Goal: Navigation & Orientation: Find specific page/section

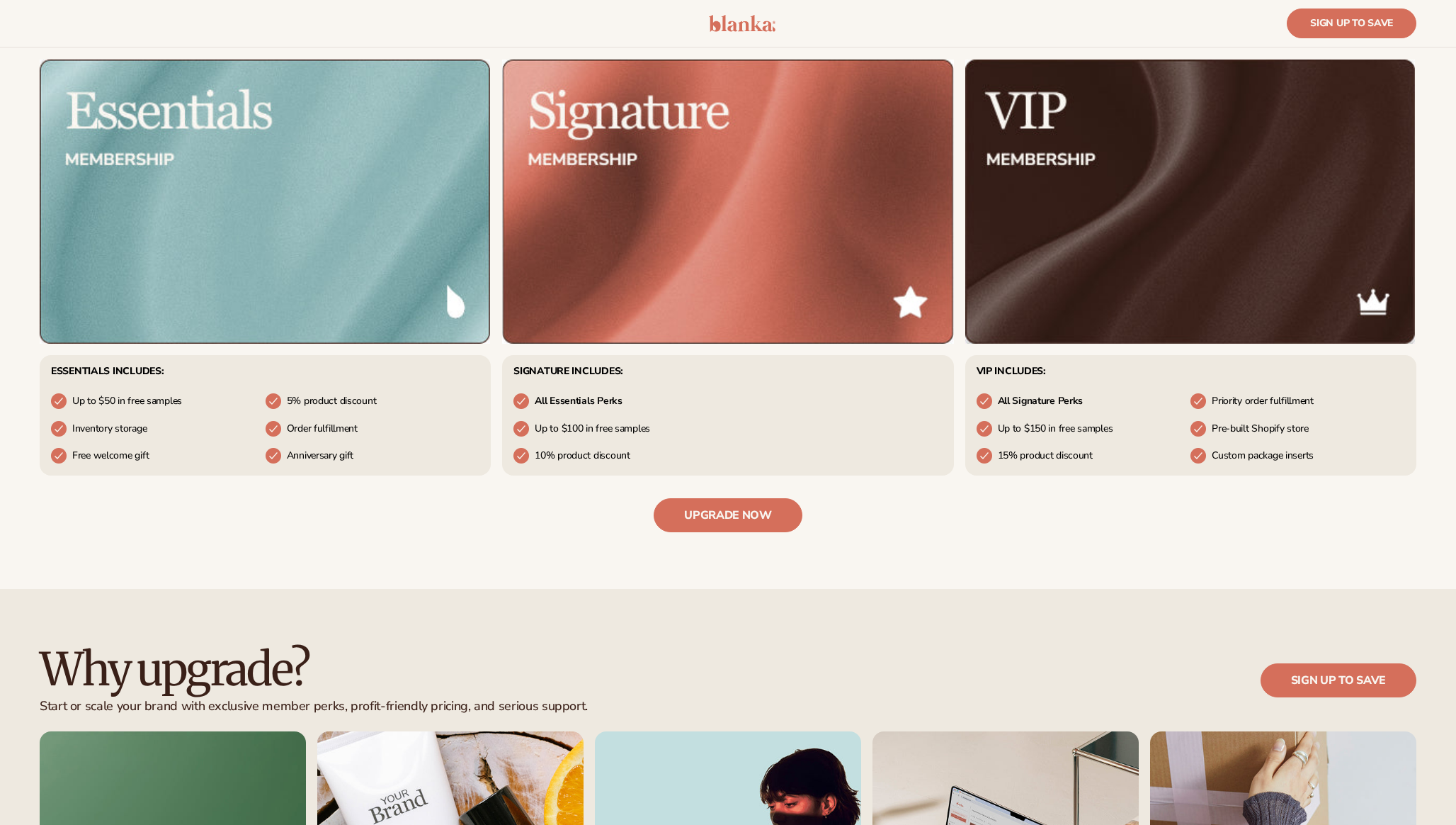
scroll to position [694, 0]
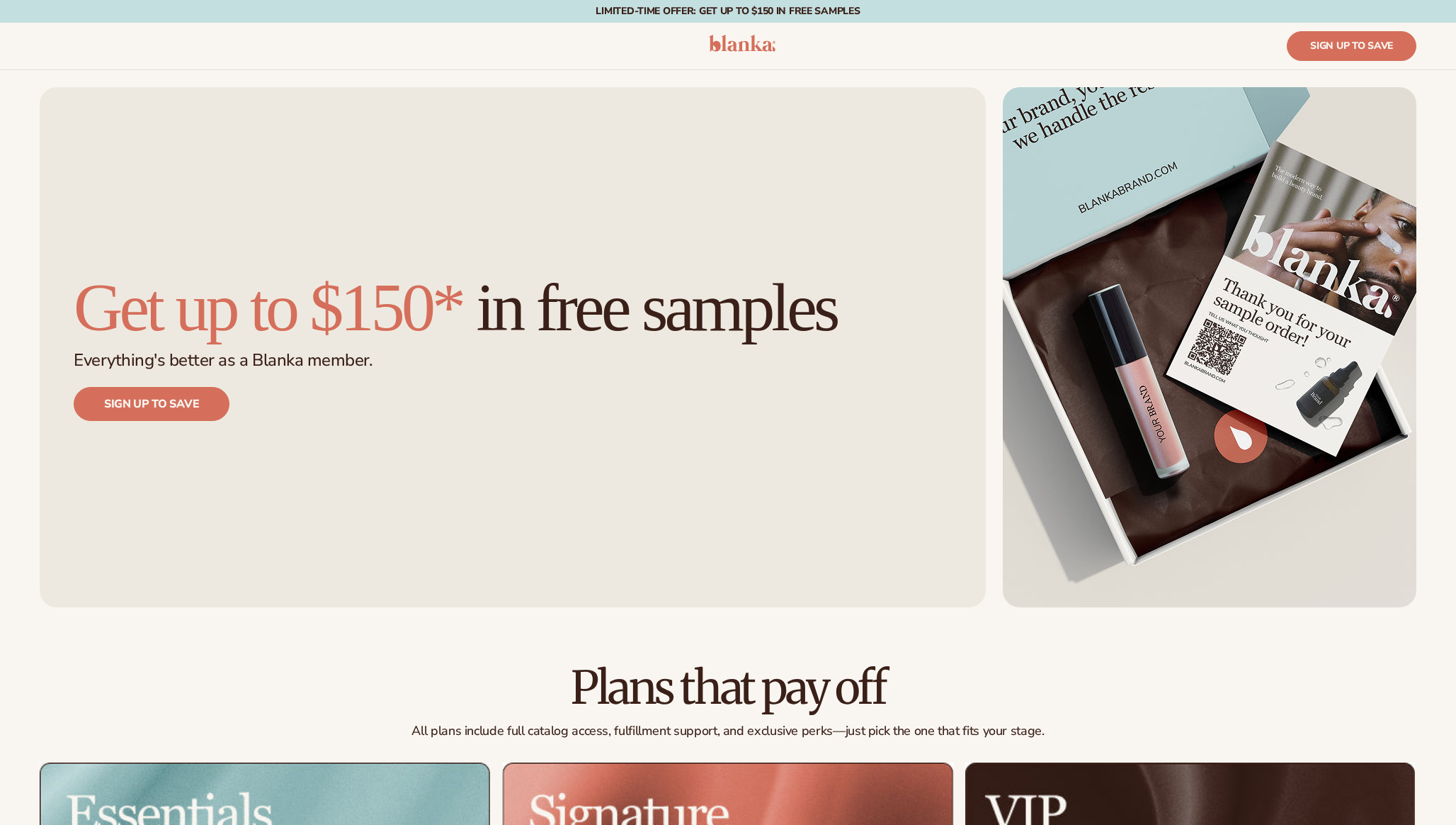
scroll to position [700, 0]
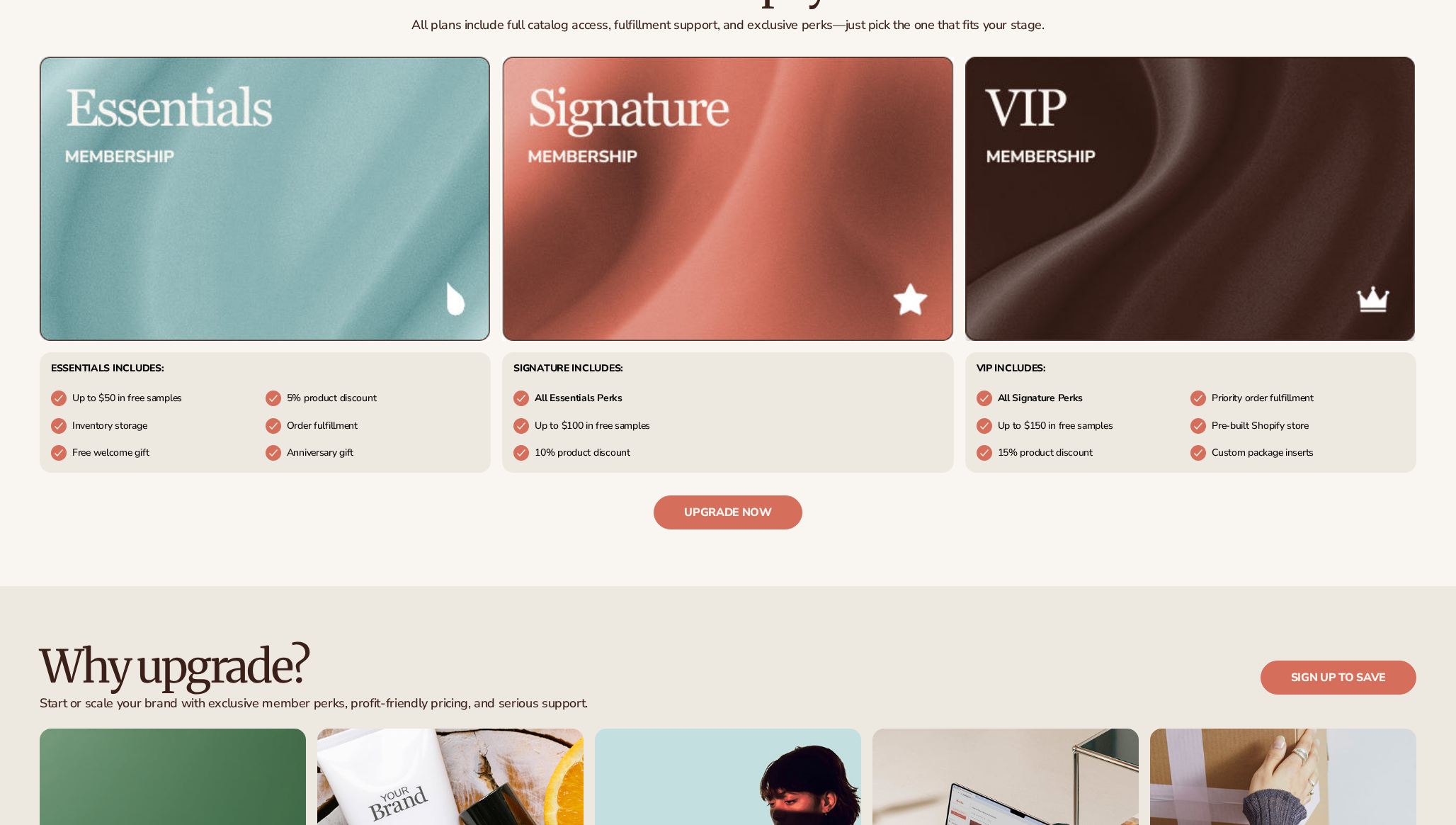
scroll to position [706, 0]
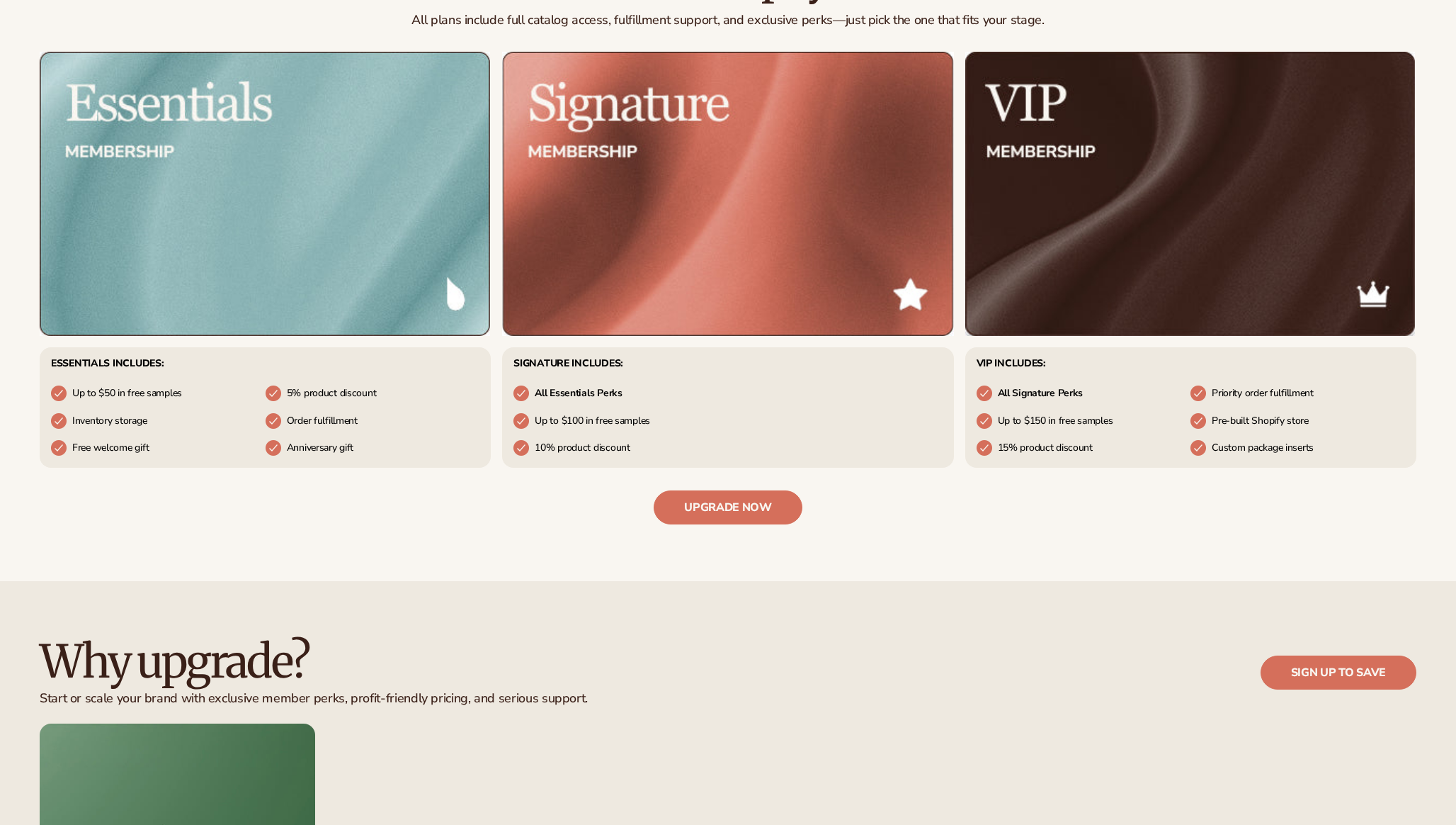
scroll to position [710, 0]
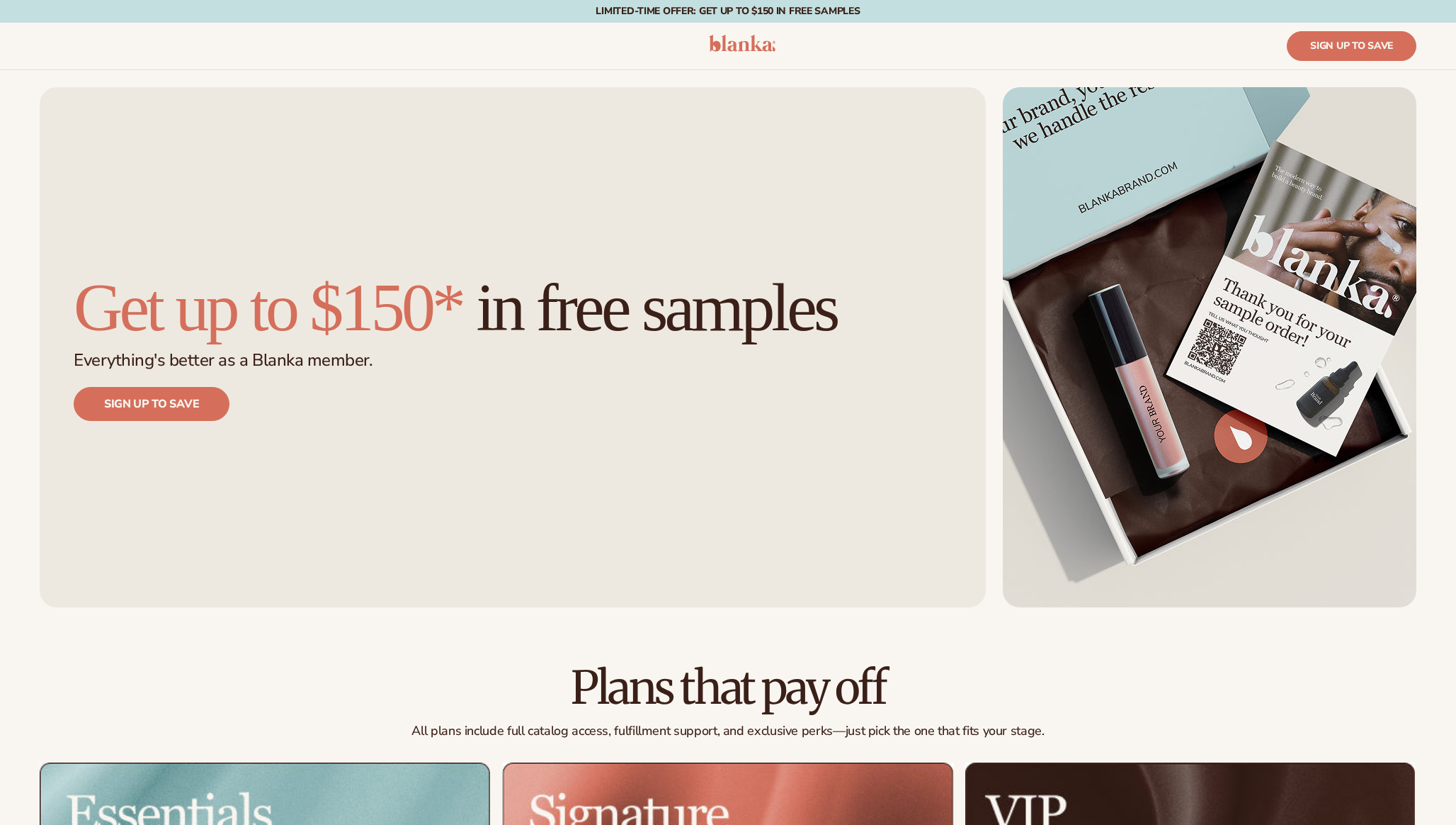
scroll to position [716, 0]
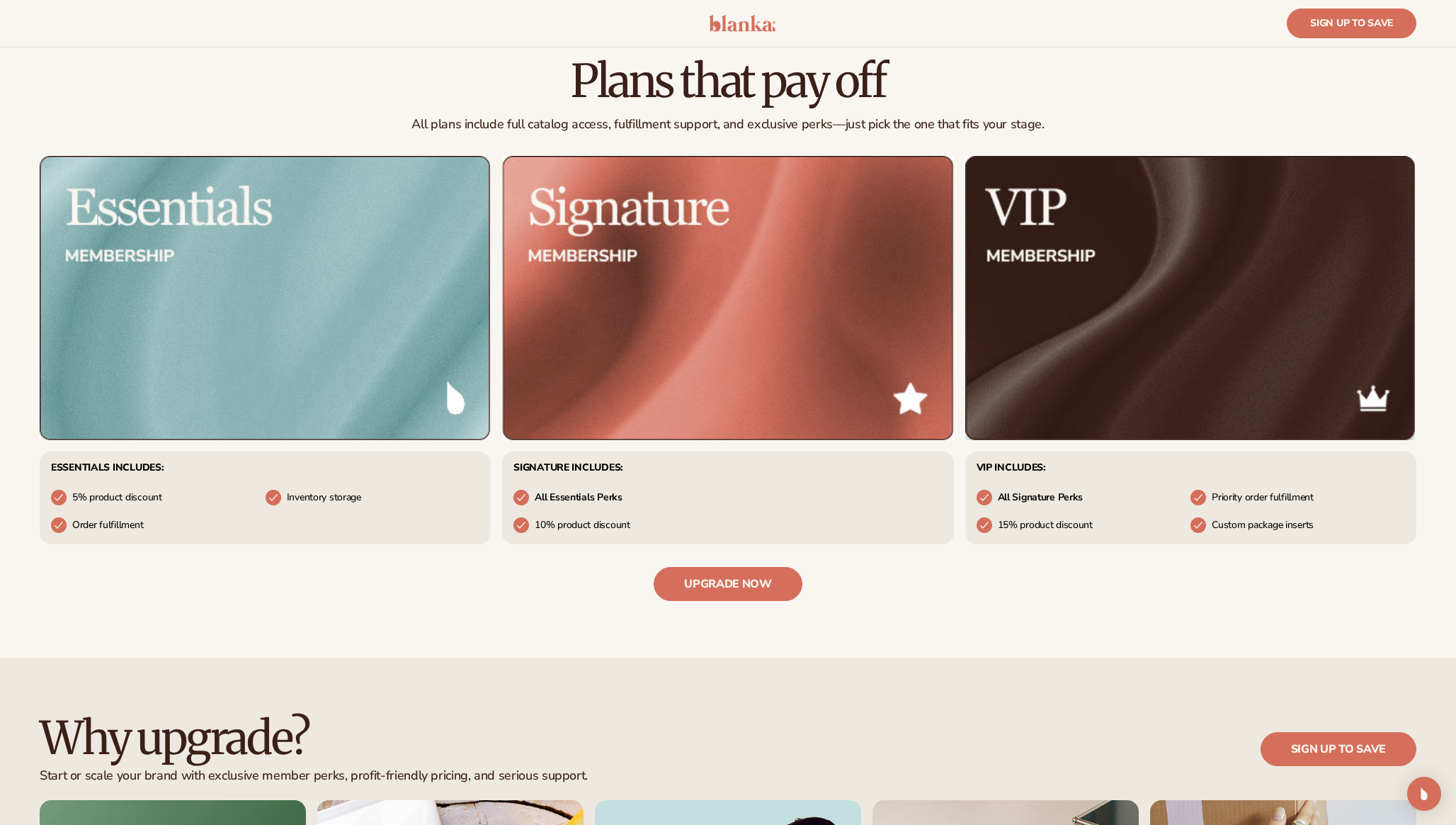
scroll to position [644, 0]
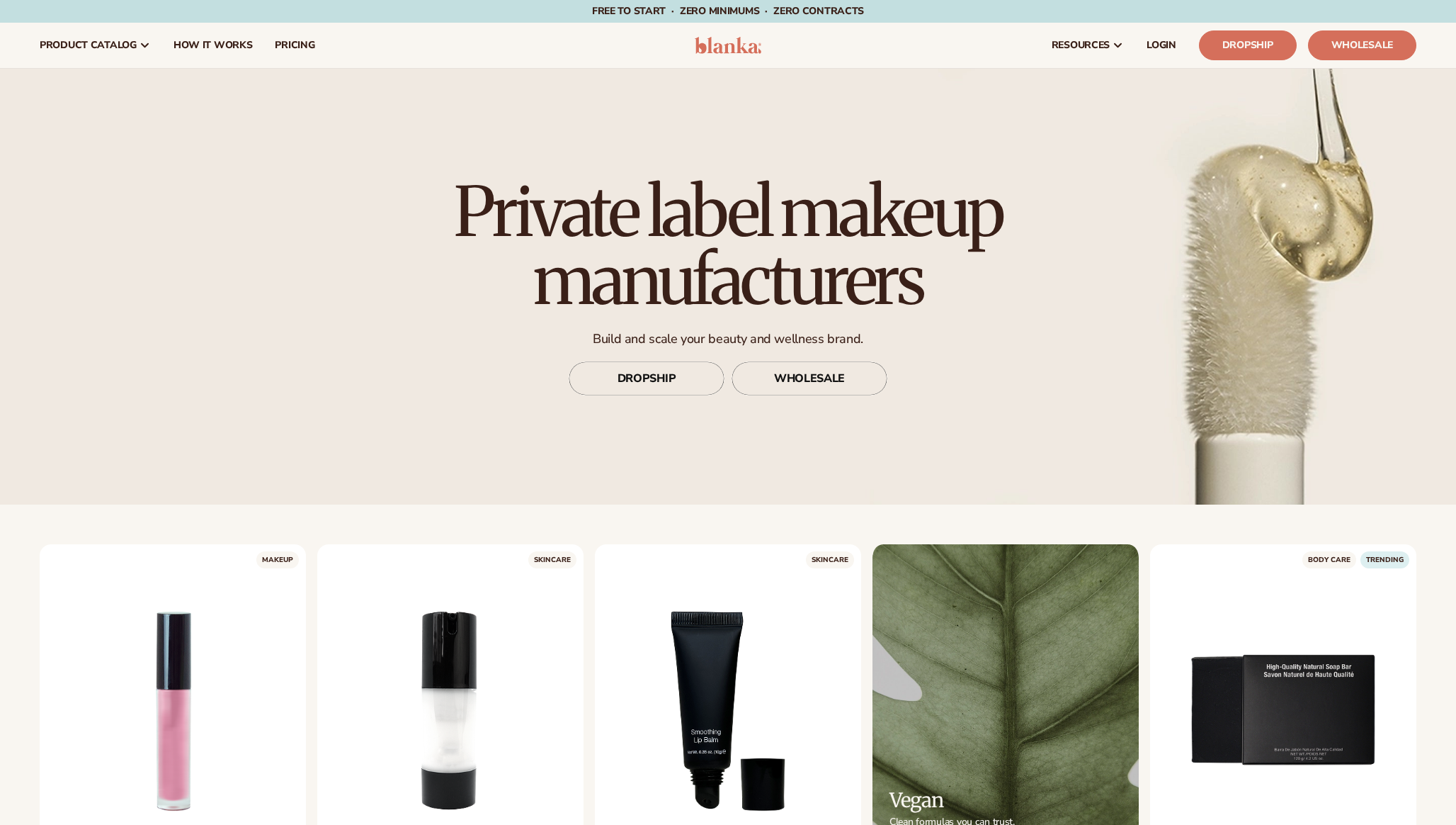
scroll to position [389, 0]
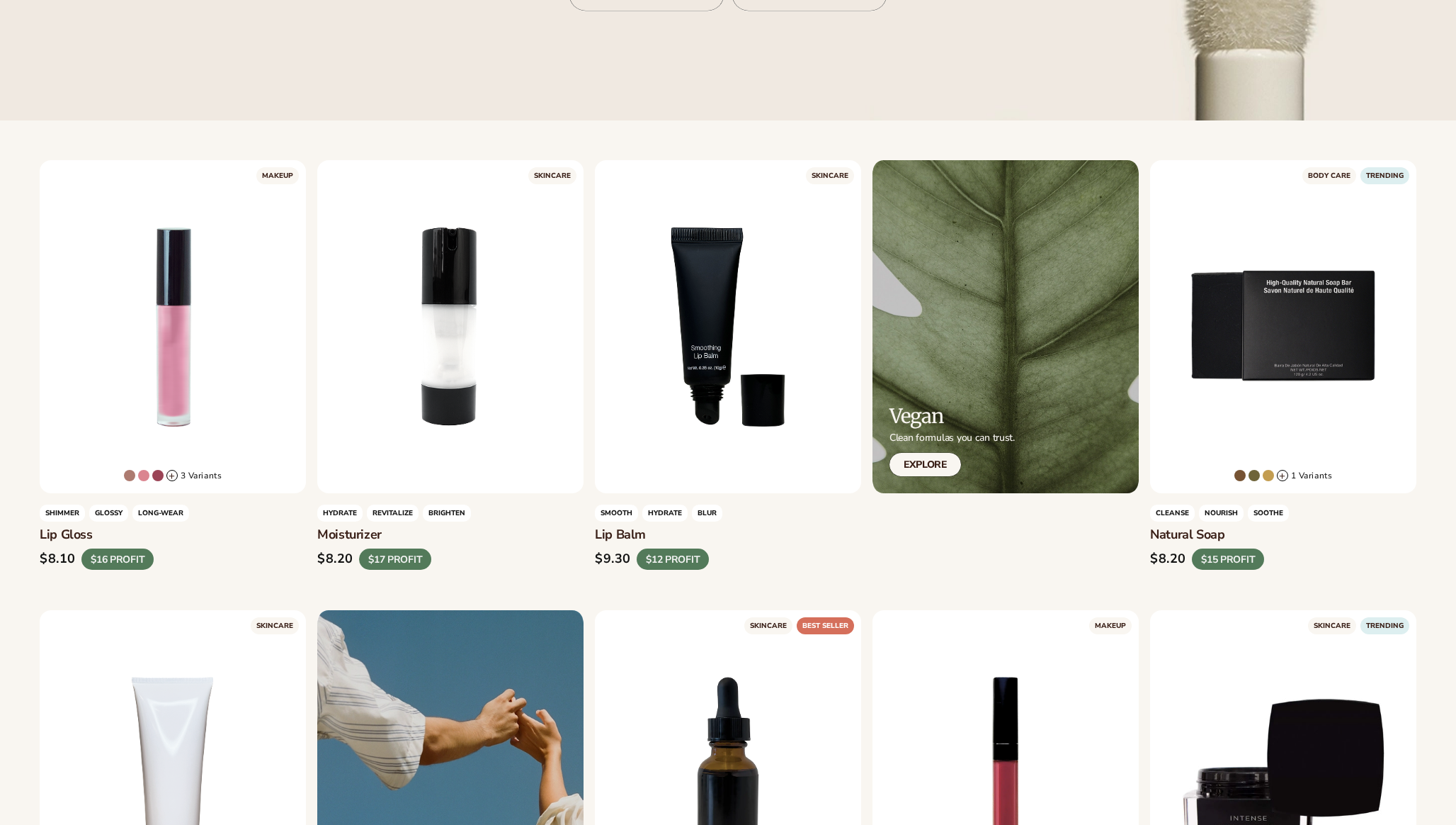
scroll to position [389, 0]
